Goal: Check status: Check status

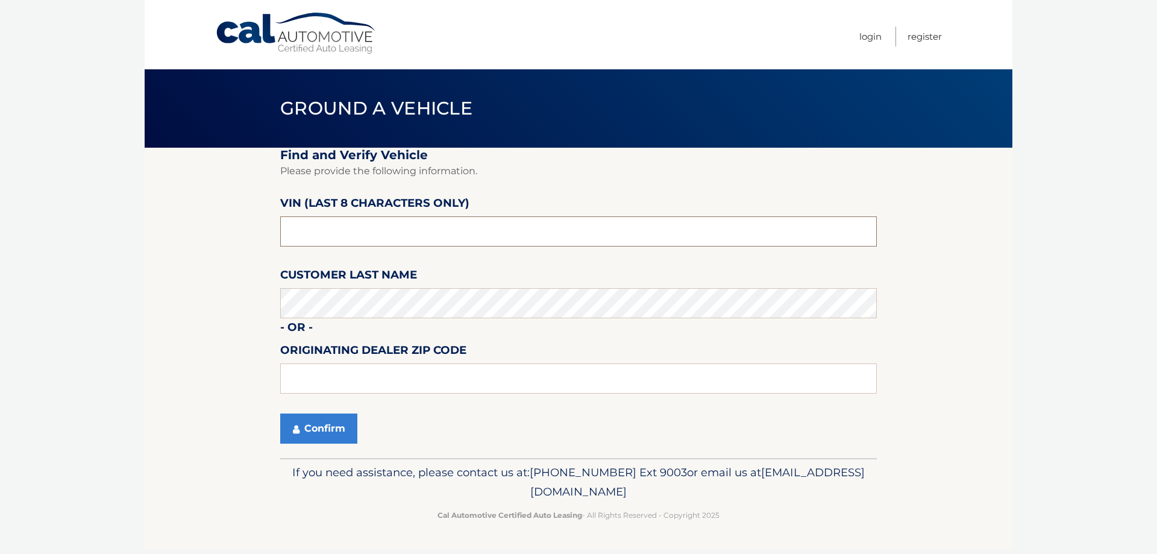
click at [310, 233] on input "text" at bounding box center [578, 231] width 597 height 30
drag, startPoint x: 309, startPoint y: 236, endPoint x: 270, endPoint y: 235, distance: 38.6
click at [270, 235] on section "Find and Verify Vehicle Please provide the following information. VIN (last 8 c…" at bounding box center [579, 303] width 868 height 310
type input "nd506745"
click at [333, 368] on input "text" at bounding box center [578, 378] width 597 height 30
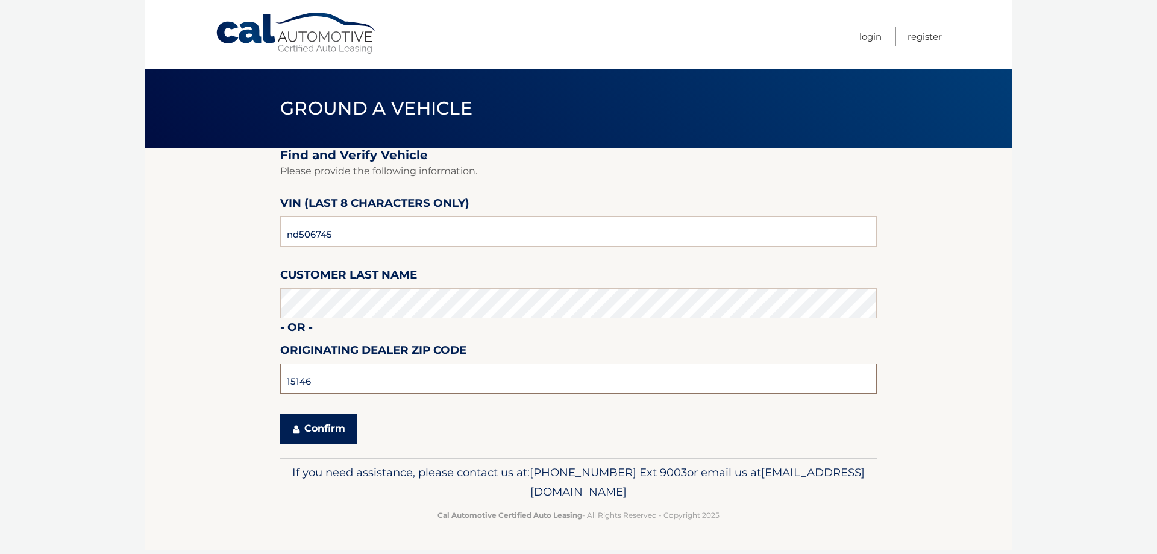
type input "15146"
click at [333, 426] on button "Confirm" at bounding box center [318, 428] width 77 height 30
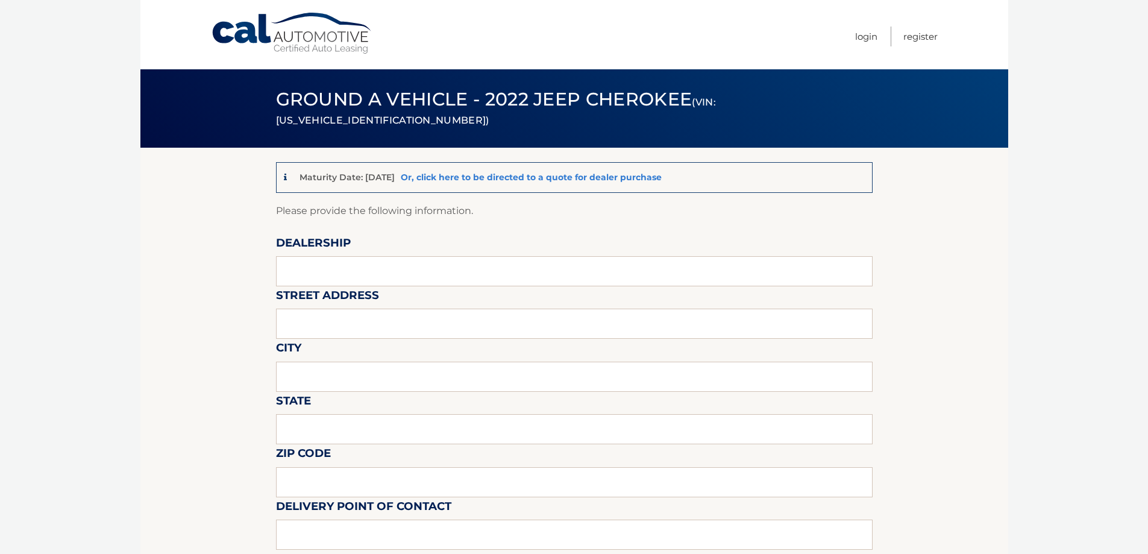
click at [577, 178] on link "Or, click here to be directed to a quote for dealer purchase" at bounding box center [531, 177] width 261 height 11
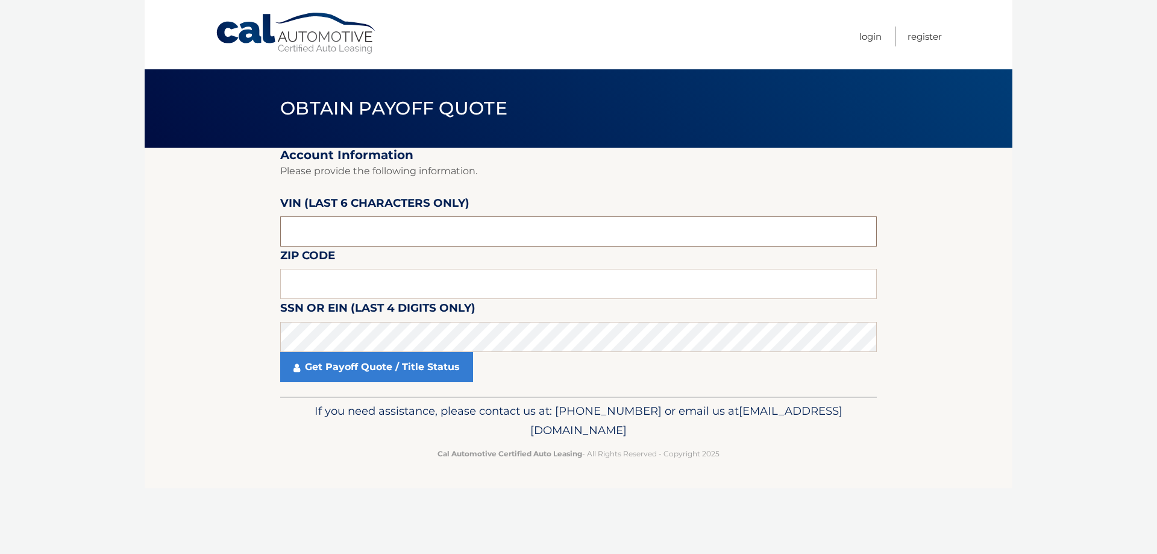
click at [446, 239] on input "text" at bounding box center [578, 231] width 597 height 30
type input "506745"
click at [435, 286] on input "text" at bounding box center [578, 284] width 597 height 30
type input "15243"
click at [415, 374] on link "Get Payoff Quote / Title Status" at bounding box center [376, 367] width 193 height 30
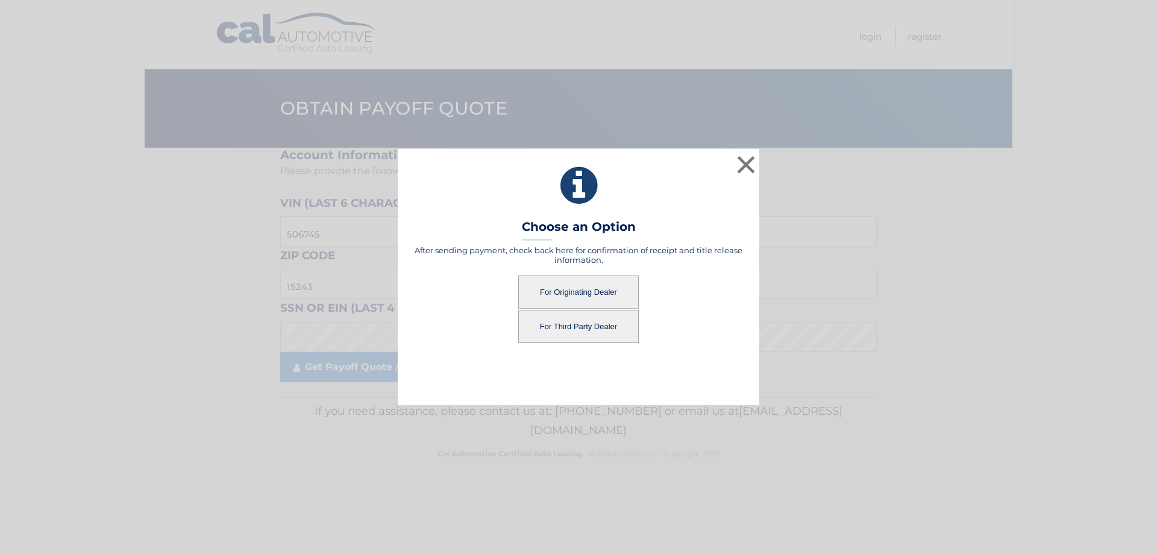
click at [618, 291] on button "For Originating Dealer" at bounding box center [578, 291] width 121 height 33
click at [577, 291] on button "For Originating Dealer" at bounding box center [578, 291] width 121 height 33
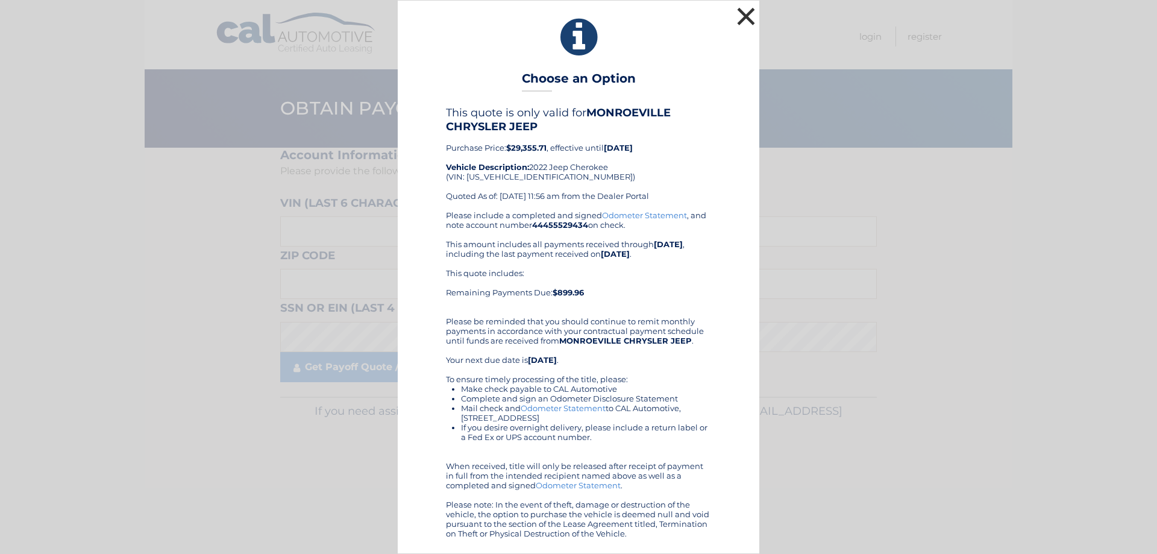
click at [743, 19] on button "×" at bounding box center [746, 16] width 24 height 24
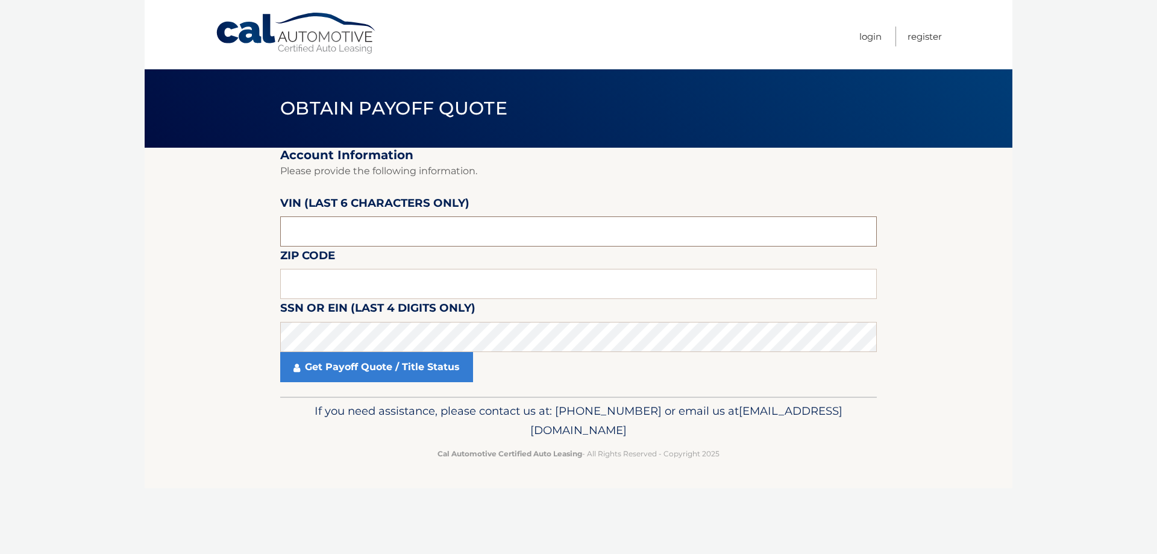
click at [383, 239] on input "text" at bounding box center [578, 231] width 597 height 30
type input "506745"
click at [384, 283] on input "text" at bounding box center [578, 284] width 597 height 30
type input "15243"
click at [450, 375] on link "Get Payoff Quote / Title Status" at bounding box center [376, 367] width 193 height 30
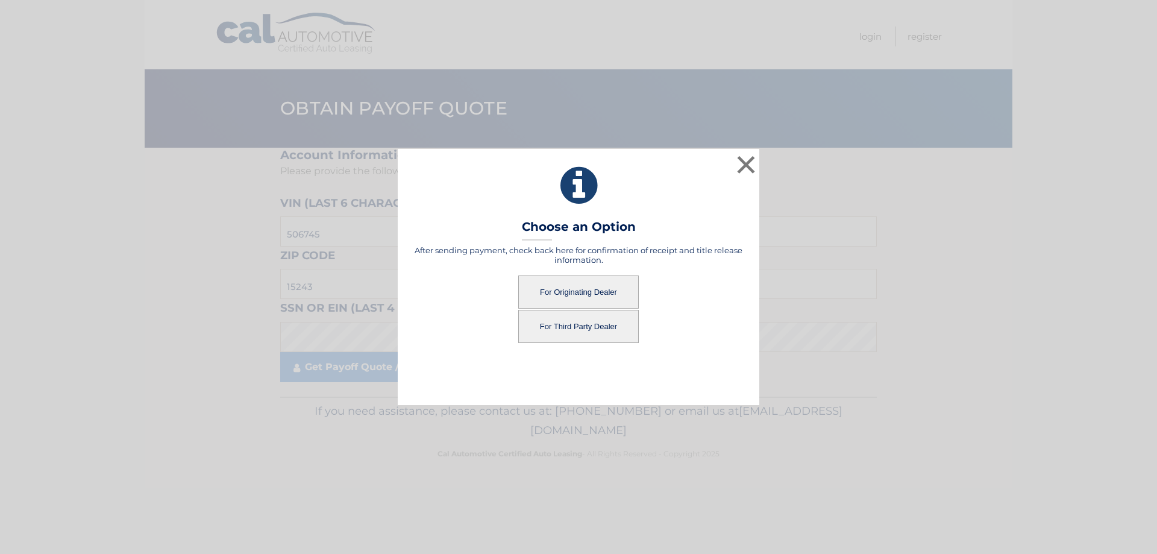
click at [590, 328] on button "For Third Party Dealer" at bounding box center [578, 326] width 121 height 33
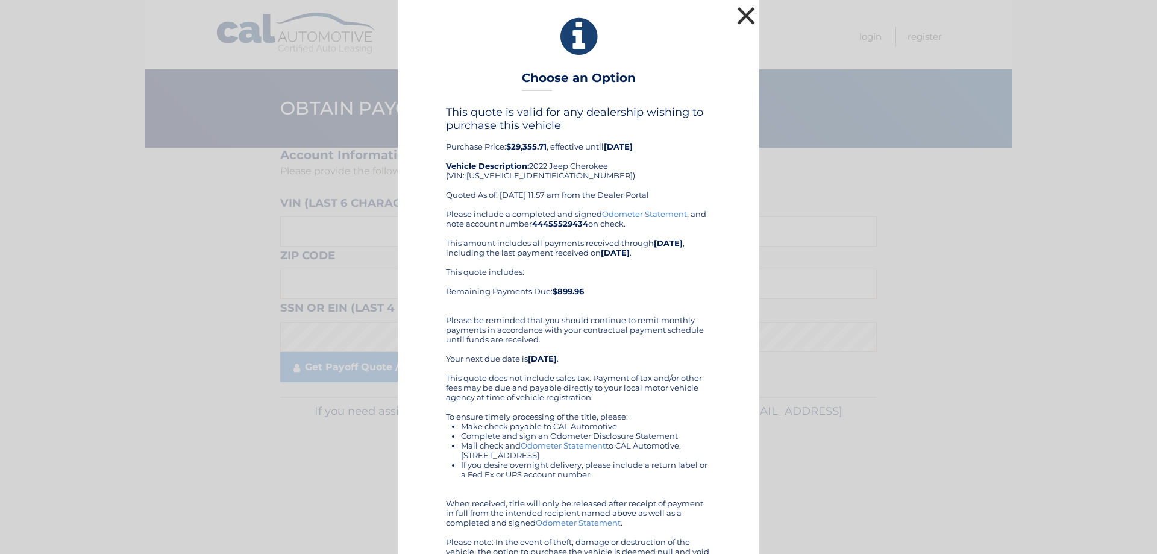
click at [749, 10] on button "×" at bounding box center [746, 16] width 24 height 24
